Goal: Task Accomplishment & Management: Manage account settings

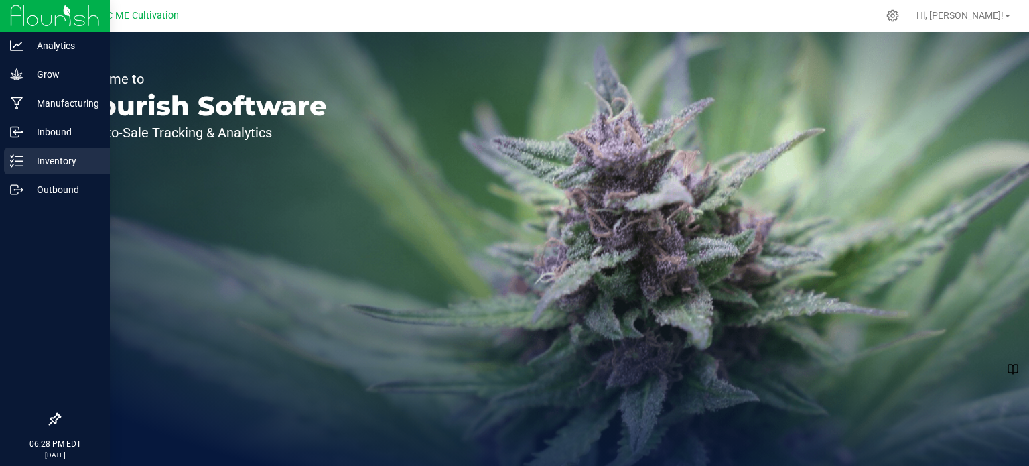
drag, startPoint x: 0, startPoint y: 0, endPoint x: 19, endPoint y: 156, distance: 157.3
click at [19, 156] on line at bounding box center [18, 156] width 7 height 0
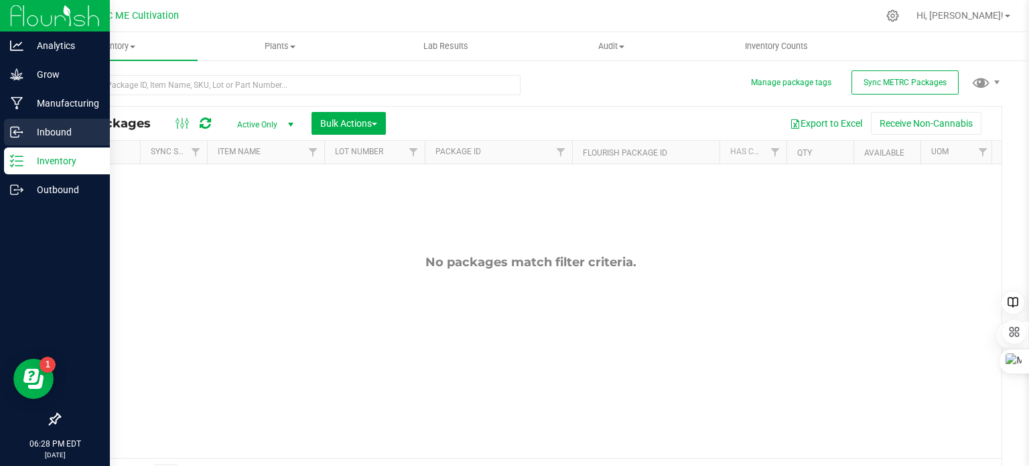
click at [13, 136] on icon at bounding box center [15, 132] width 8 height 10
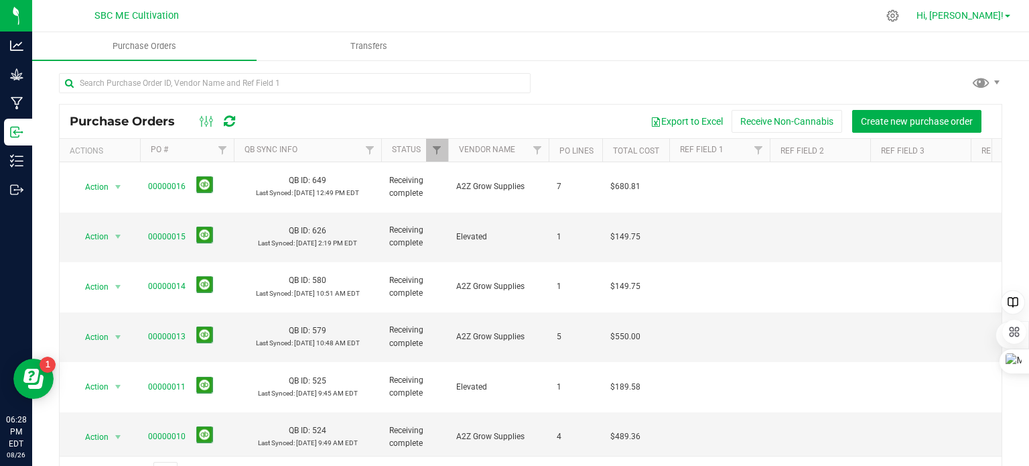
click at [1010, 15] on span at bounding box center [1007, 16] width 5 height 3
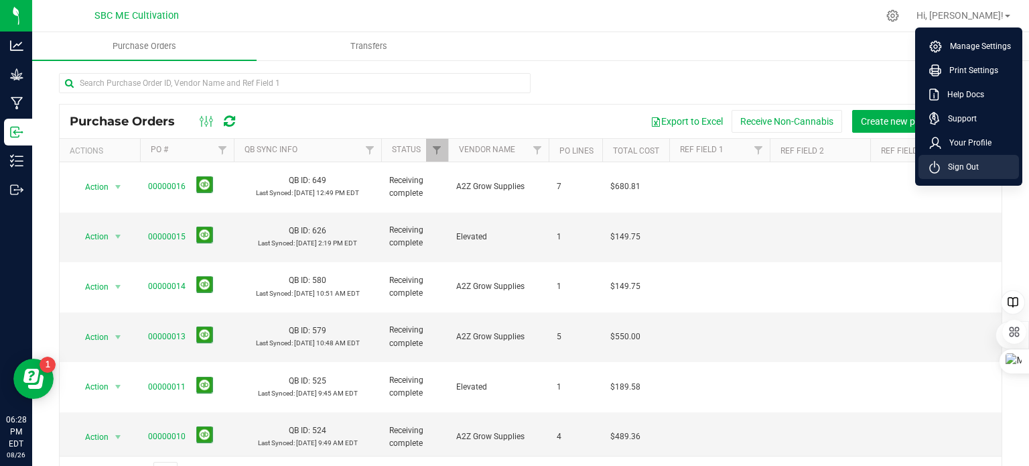
click at [978, 171] on span "Sign Out" at bounding box center [959, 166] width 39 height 13
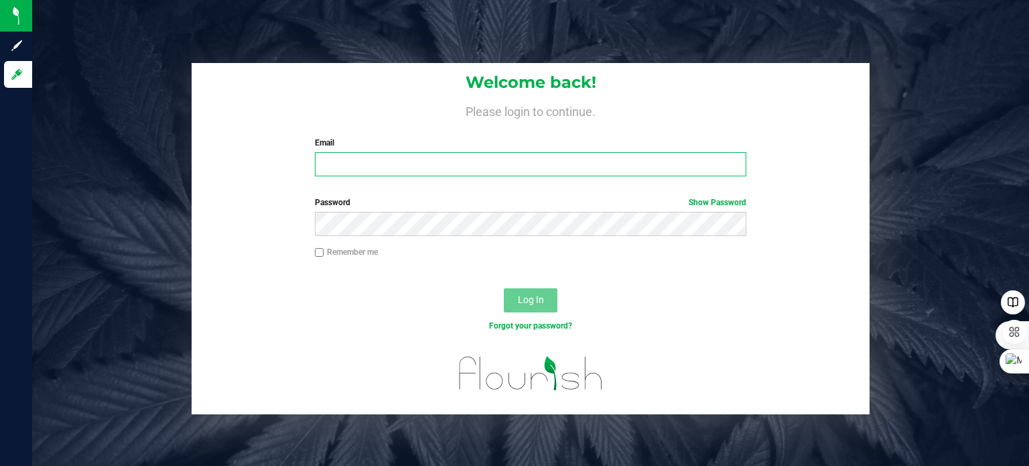
click at [434, 160] on input "Email" at bounding box center [531, 164] width 432 height 24
type input "[PERSON_NAME][EMAIL_ADDRESS][DOMAIN_NAME]"
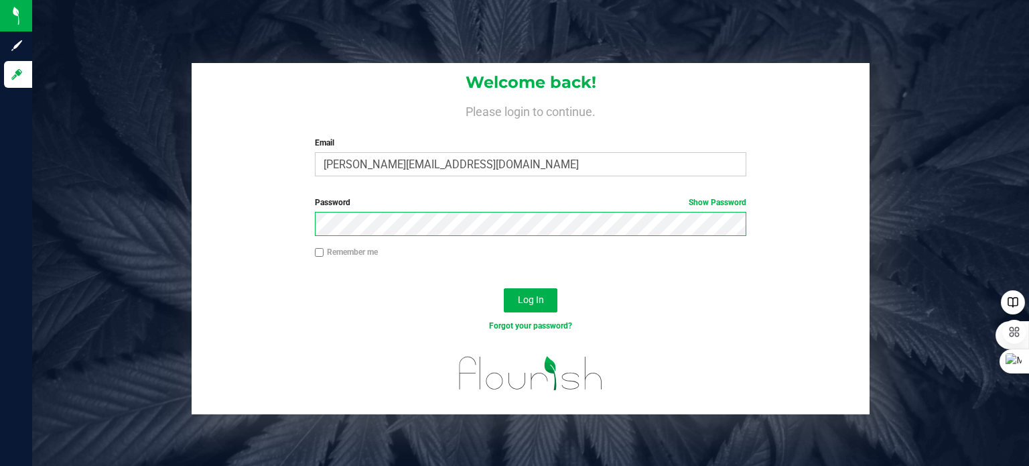
click at [504, 288] on button "Log In" at bounding box center [531, 300] width 54 height 24
